Goal: Navigation & Orientation: Find specific page/section

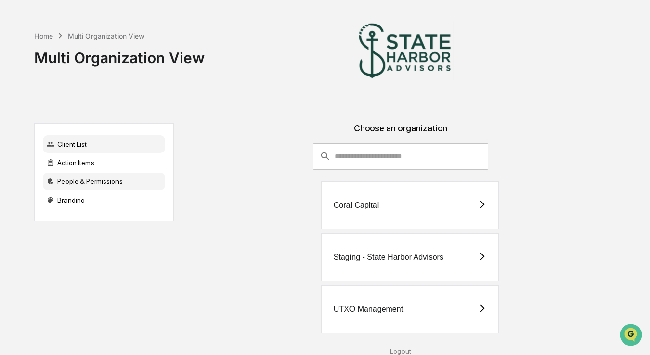
click at [88, 186] on div "People & Permissions" at bounding box center [104, 182] width 123 height 18
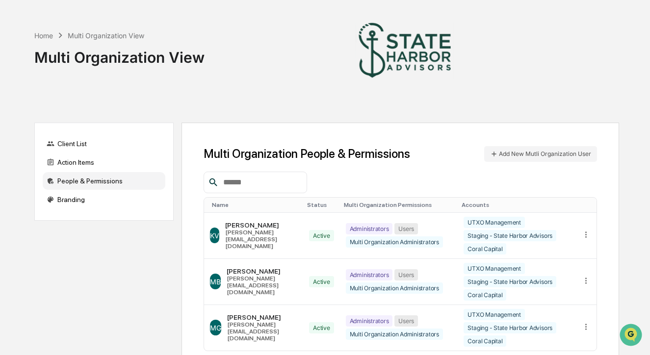
scroll to position [57, 0]
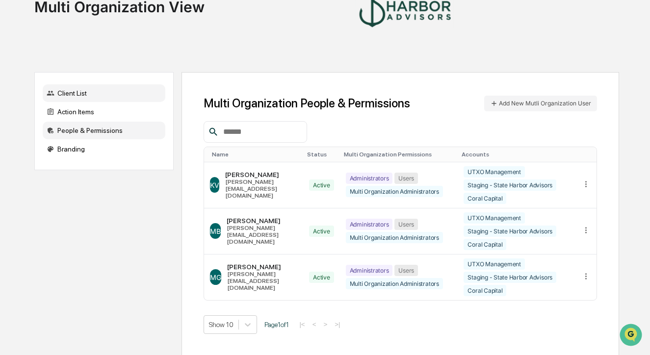
click at [92, 97] on div "Client List" at bounding box center [104, 93] width 123 height 18
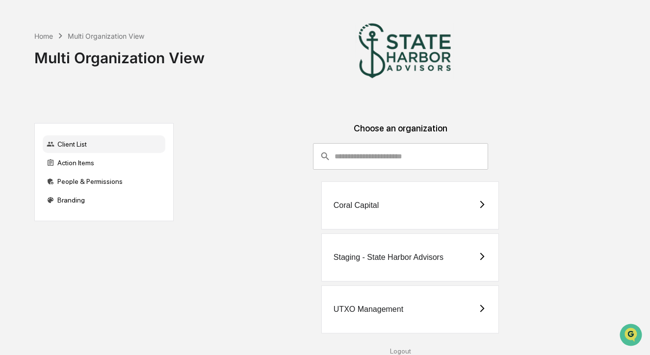
scroll to position [7, 0]
click at [414, 201] on div "Coral Capital" at bounding box center [410, 206] width 178 height 48
